Goal: Obtain resource: Obtain resource

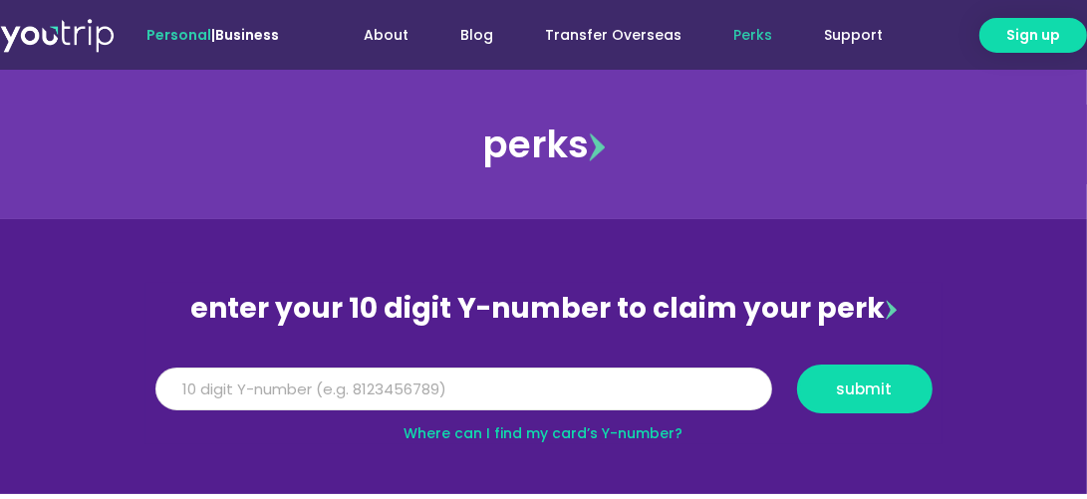
click at [375, 379] on input "Y Number" at bounding box center [463, 390] width 617 height 44
click at [377, 375] on input "Y Number" at bounding box center [463, 390] width 617 height 44
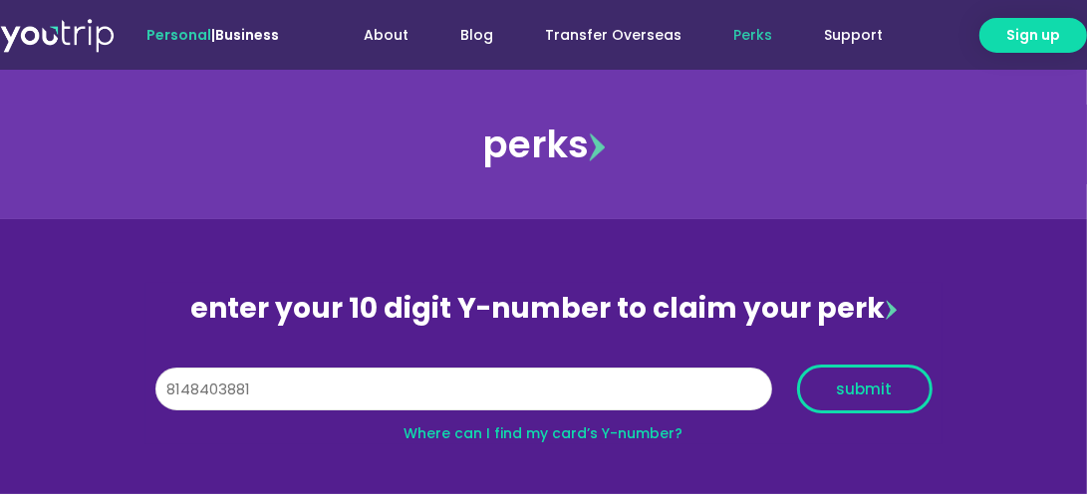
type input "8148403881"
click at [867, 393] on span "submit" at bounding box center [865, 389] width 56 height 15
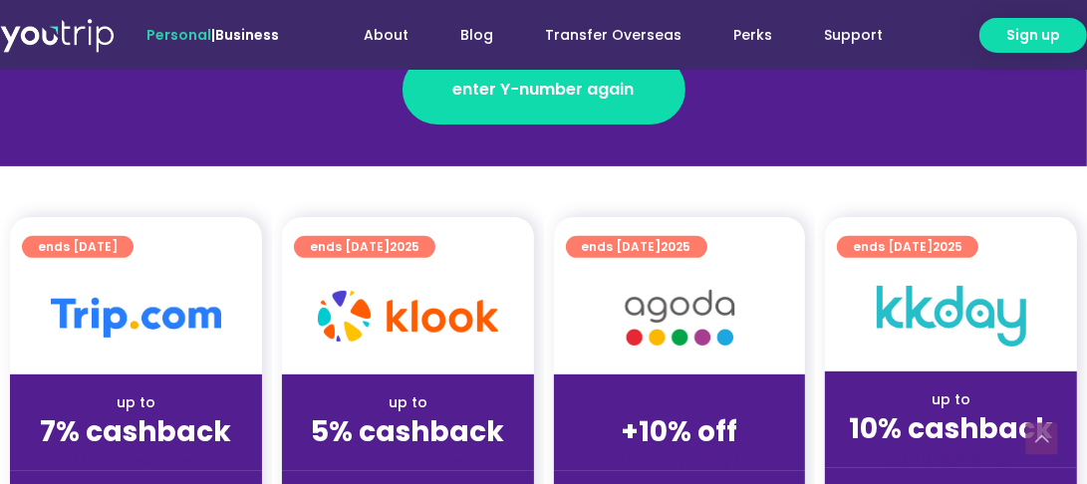
scroll to position [498, 0]
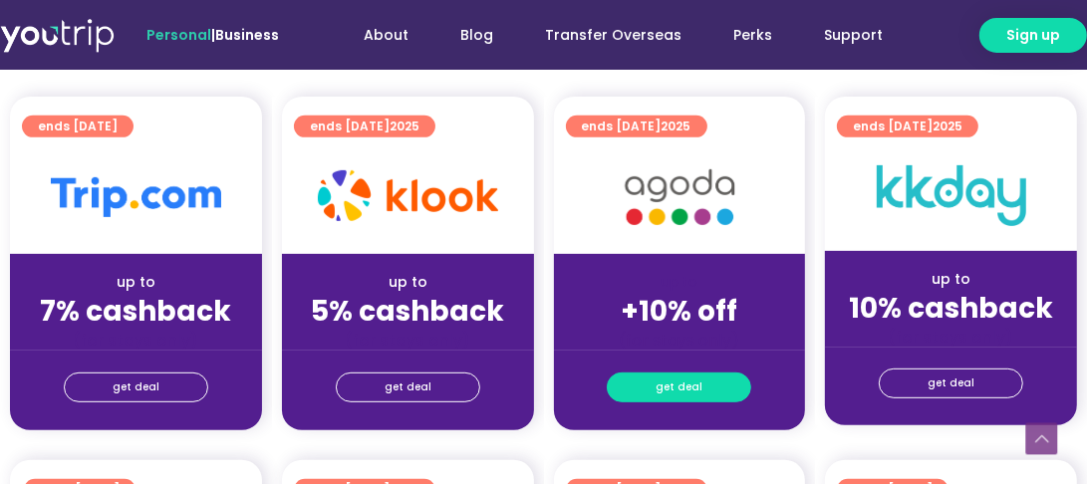
click at [668, 383] on span "get deal" at bounding box center [678, 388] width 47 height 28
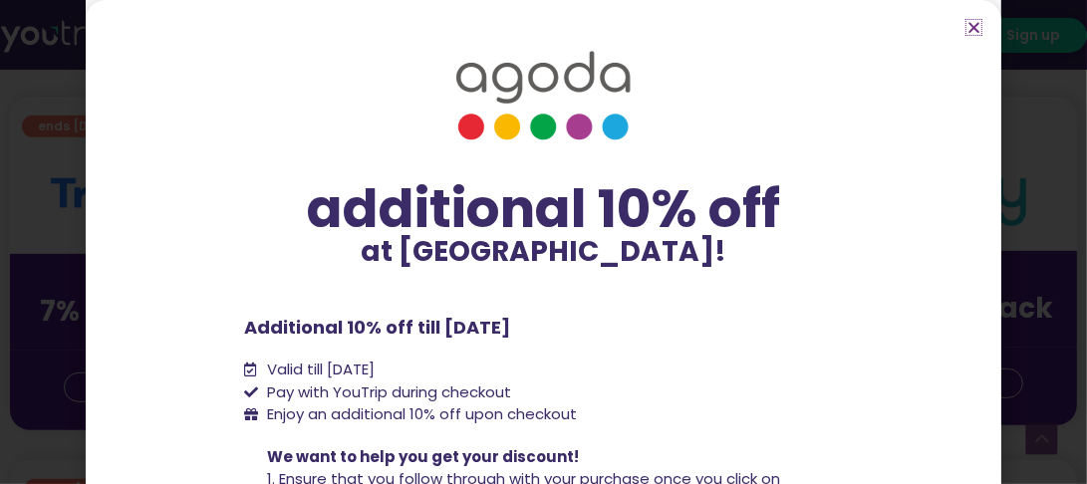
scroll to position [232, 0]
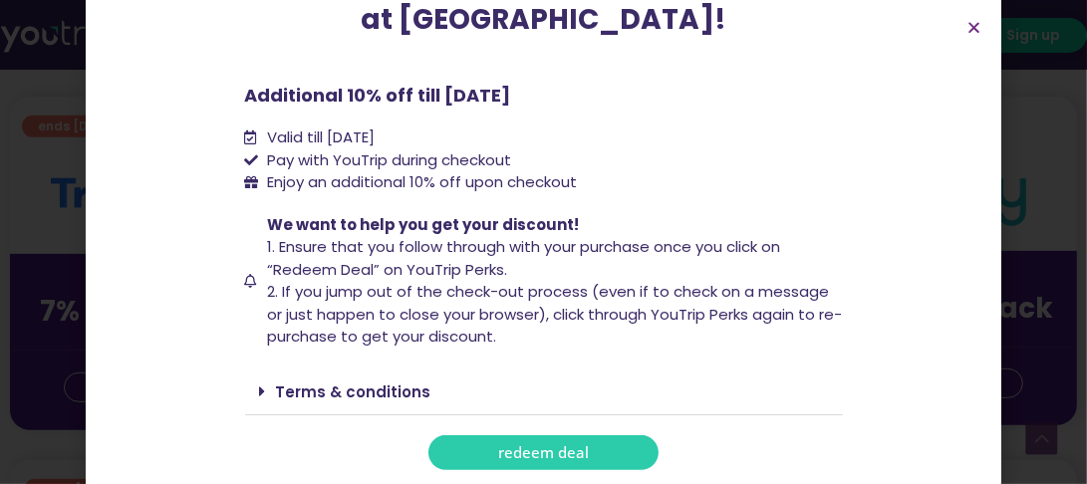
click at [573, 438] on link "redeem deal" at bounding box center [543, 452] width 230 height 35
